Goal: Task Accomplishment & Management: Use online tool/utility

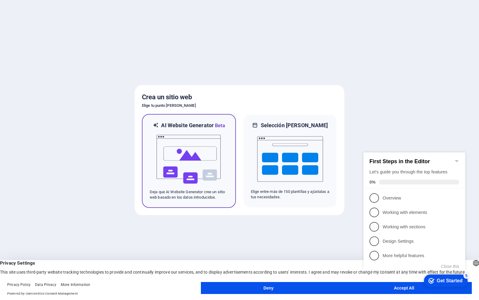
click at [164, 149] on img at bounding box center [189, 159] width 66 height 60
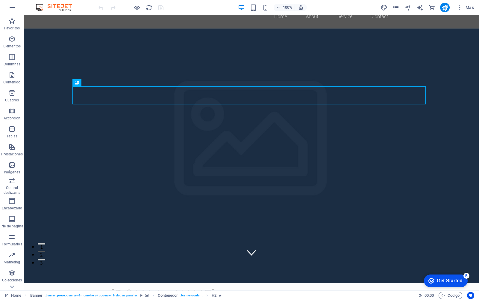
scroll to position [30, 0]
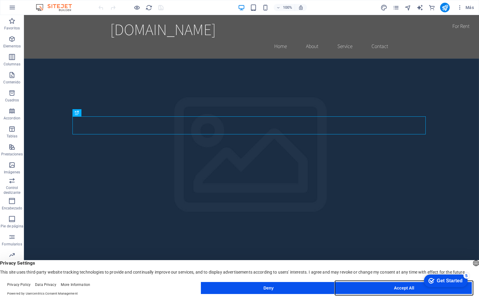
click at [414, 285] on button "Accept All" at bounding box center [404, 288] width 136 height 12
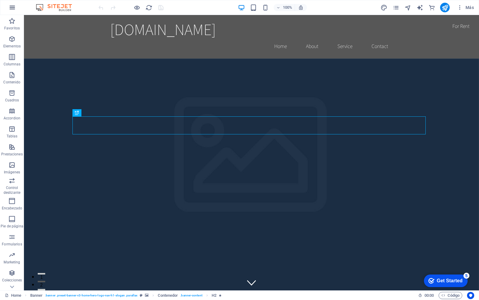
click at [16, 8] on icon "button" at bounding box center [12, 7] width 7 height 7
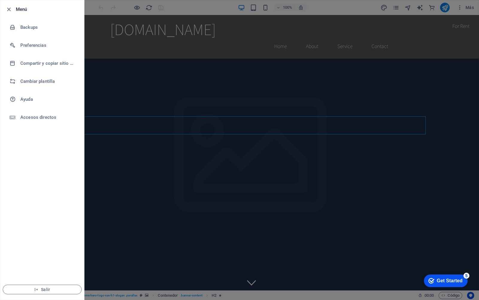
click at [156, 87] on div at bounding box center [239, 150] width 479 height 300
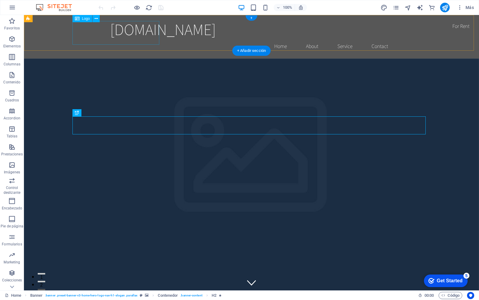
click at [154, 39] on div "[DOMAIN_NAME]" at bounding box center [251, 29] width 283 height 19
click at [474, 6] on span "Más" at bounding box center [465, 7] width 17 height 6
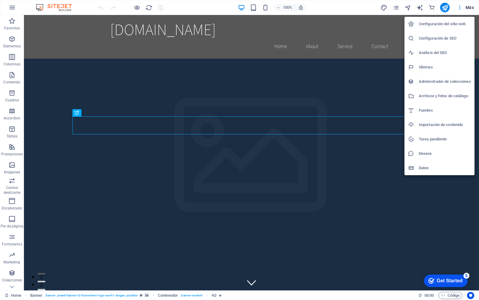
click at [13, 10] on div at bounding box center [239, 150] width 479 height 300
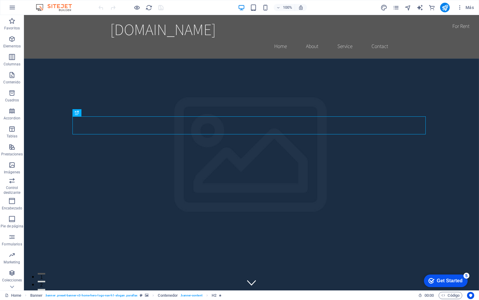
click at [13, 9] on icon "button" at bounding box center [12, 7] width 7 height 7
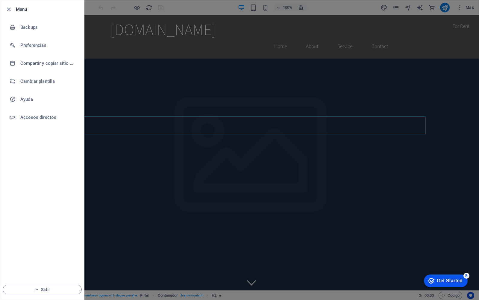
click at [140, 93] on div at bounding box center [239, 150] width 479 height 300
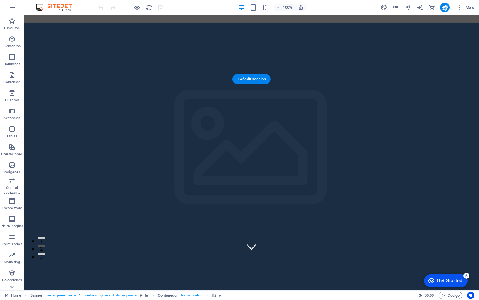
scroll to position [30, 0]
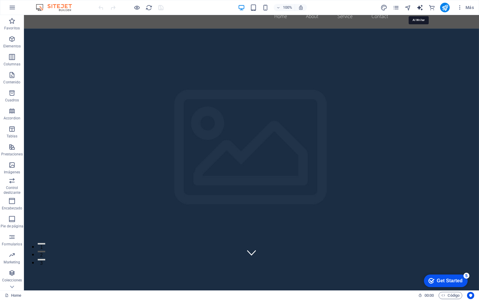
click at [422, 9] on icon "text_generator" at bounding box center [420, 7] width 7 height 7
select select "English"
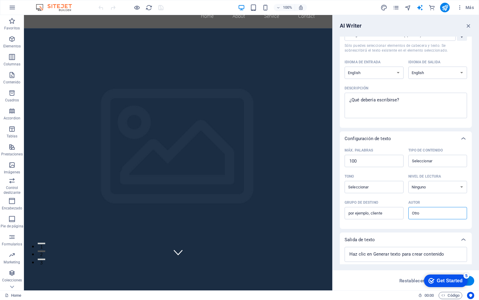
scroll to position [0, 0]
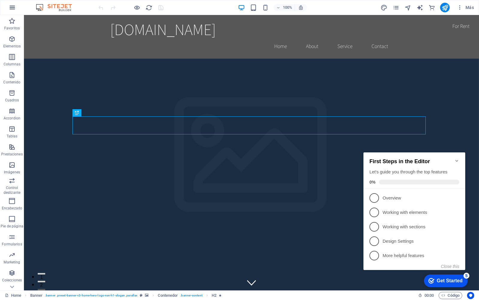
click at [13, 9] on icon "button" at bounding box center [12, 7] width 7 height 7
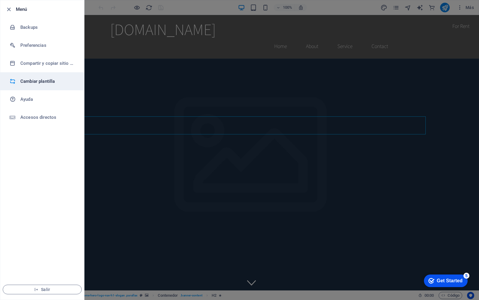
click at [65, 84] on h6 "Cambiar plantilla" at bounding box center [47, 81] width 55 height 7
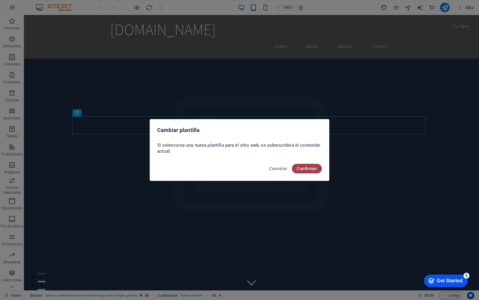
click at [308, 165] on button "Confirmar" at bounding box center [307, 169] width 30 height 10
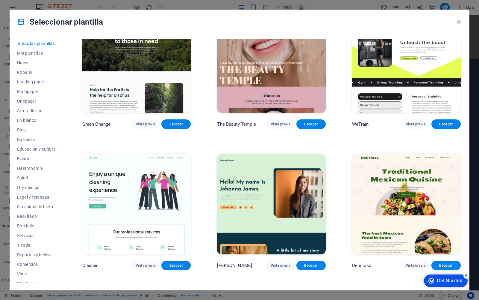
scroll to position [1019, 0]
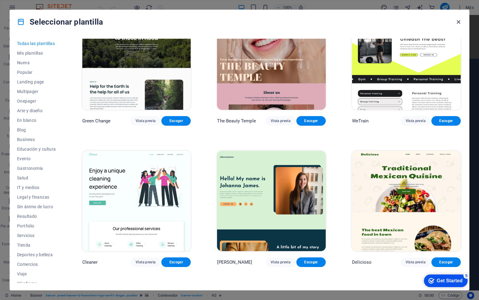
click at [460, 22] on icon "button" at bounding box center [458, 22] width 7 height 7
